Goal: Information Seeking & Learning: Learn about a topic

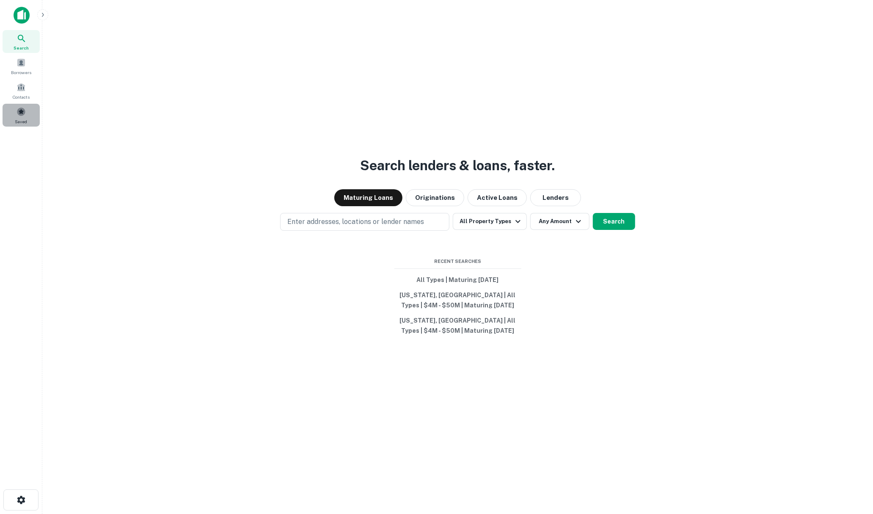
click at [22, 114] on span at bounding box center [21, 111] width 9 height 9
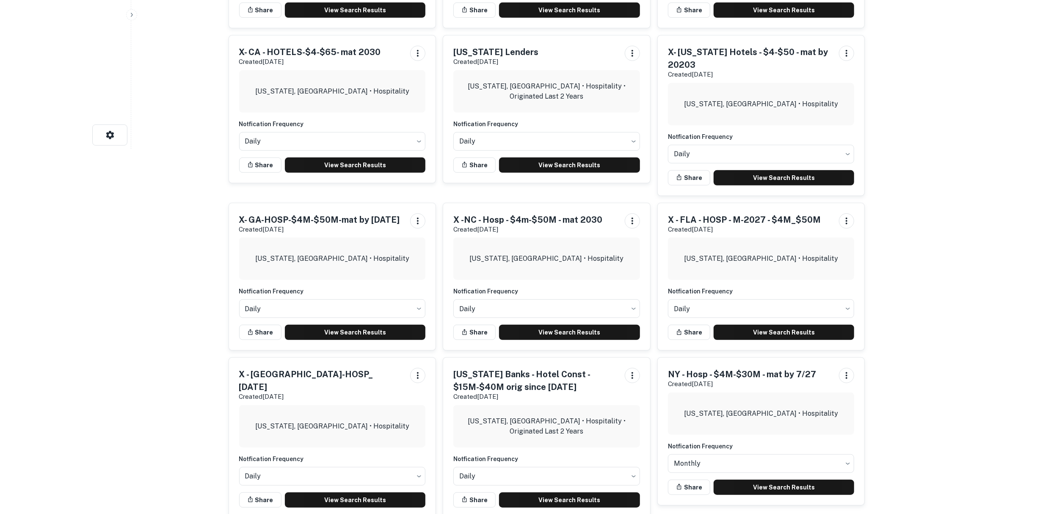
scroll to position [423, 0]
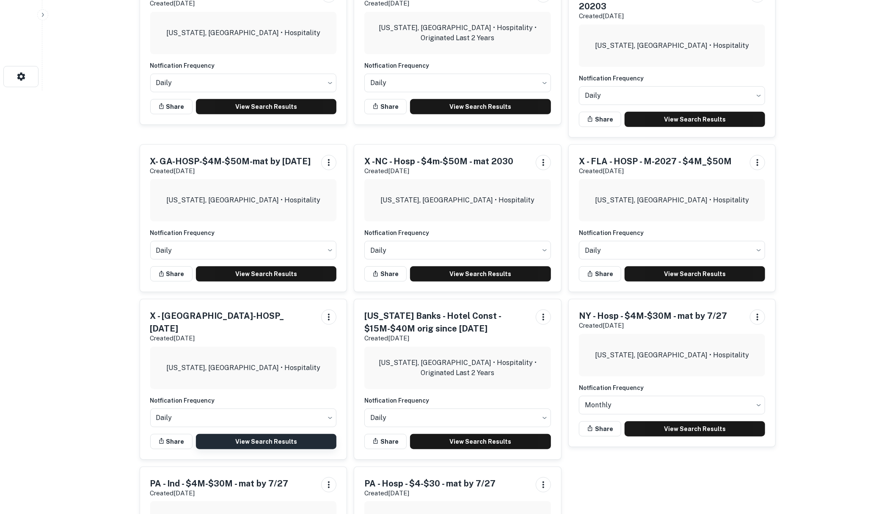
click at [253, 434] on link "View Search Results" at bounding box center [266, 441] width 141 height 15
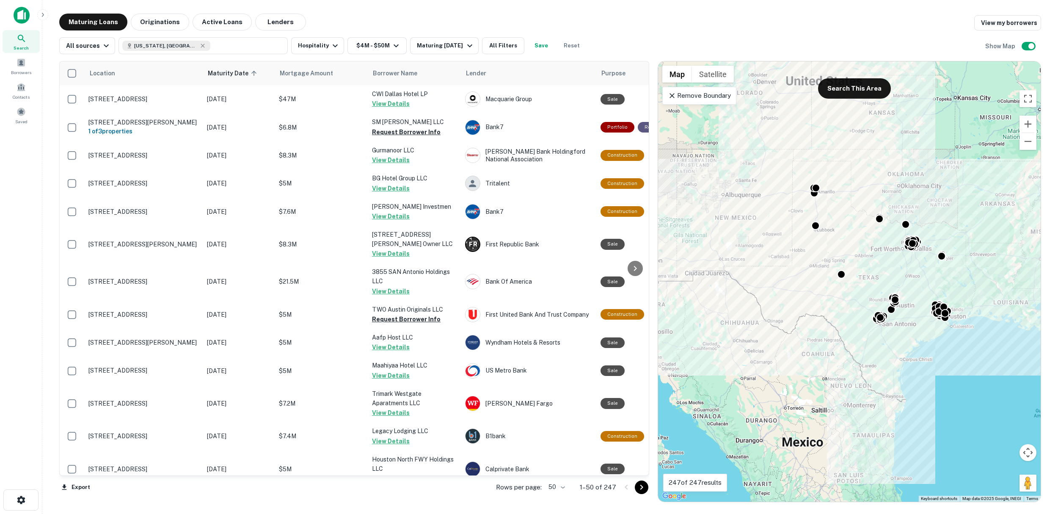
drag, startPoint x: 657, startPoint y: 388, endPoint x: 684, endPoint y: 409, distance: 34.1
click at [657, 394] on div at bounding box center [653, 281] width 8 height 441
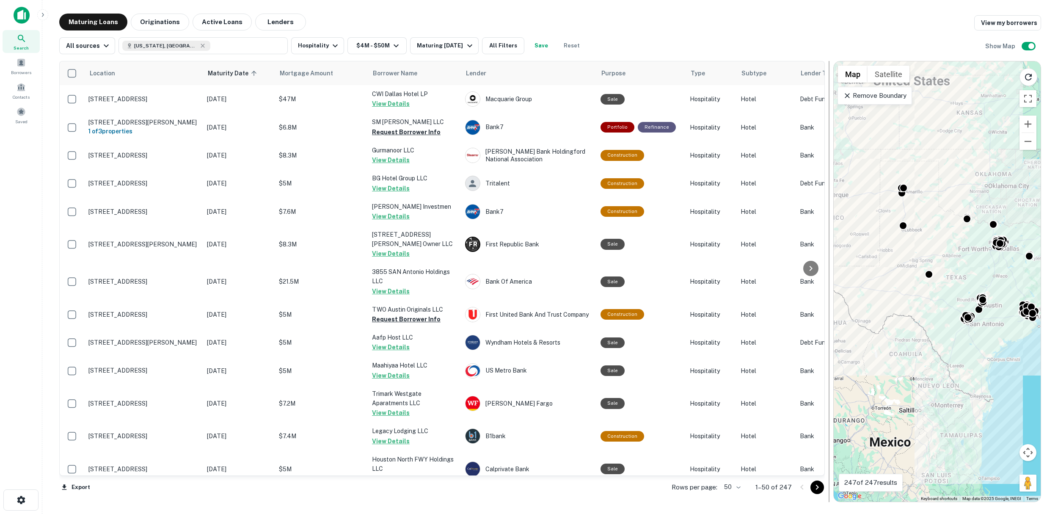
drag, startPoint x: 655, startPoint y: 326, endPoint x: 831, endPoint y: 318, distance: 175.9
click at [831, 318] on div at bounding box center [829, 281] width 8 height 441
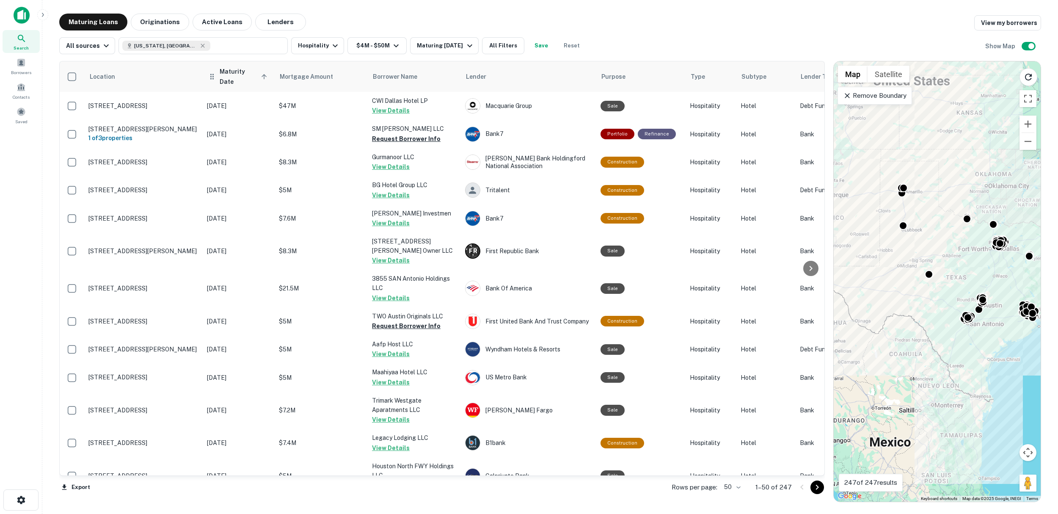
click at [226, 71] on span "Maturity Date sorted ascending" at bounding box center [245, 76] width 50 height 20
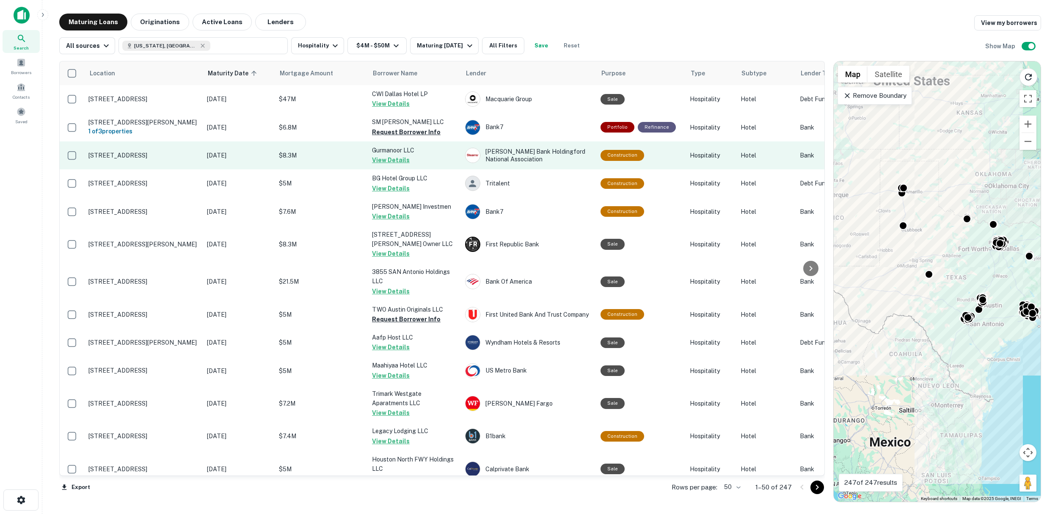
click at [385, 164] on button "View Details" at bounding box center [391, 160] width 38 height 10
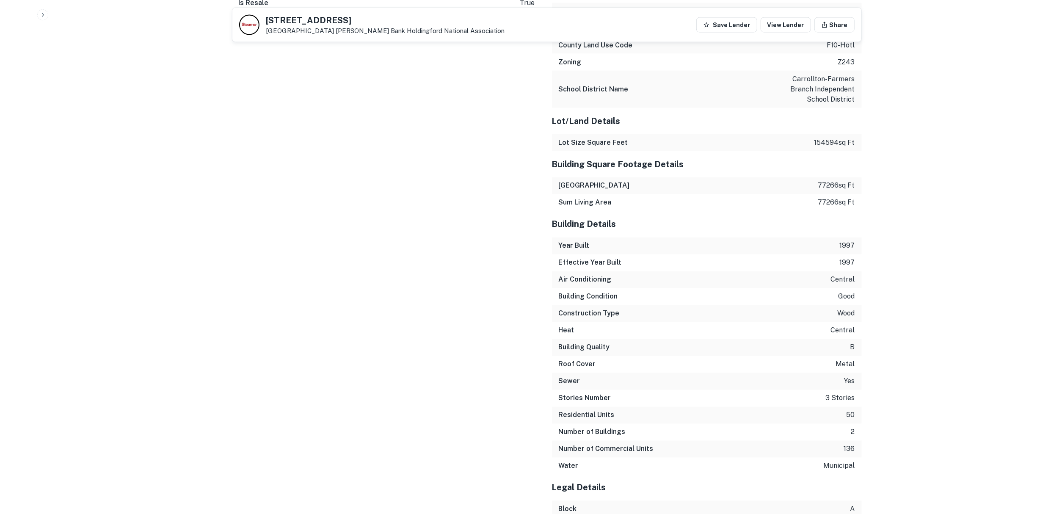
scroll to position [1387, 0]
